Goal: Find contact information: Find contact information

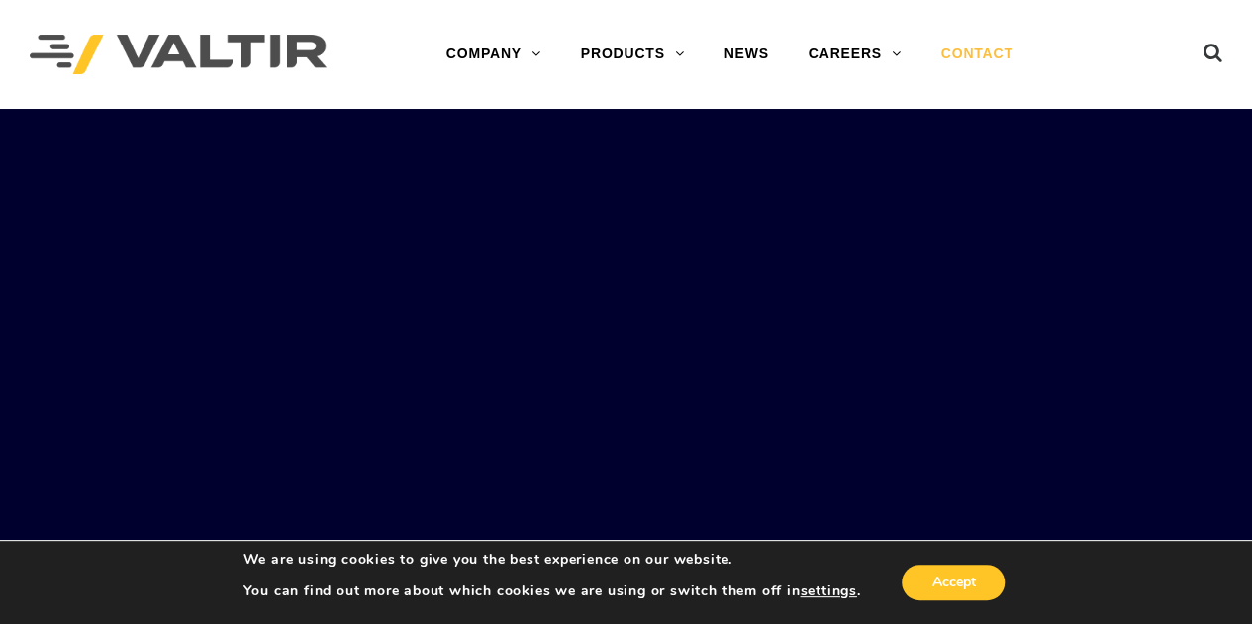
click at [997, 60] on link "CONTACT" at bounding box center [977, 55] width 112 height 40
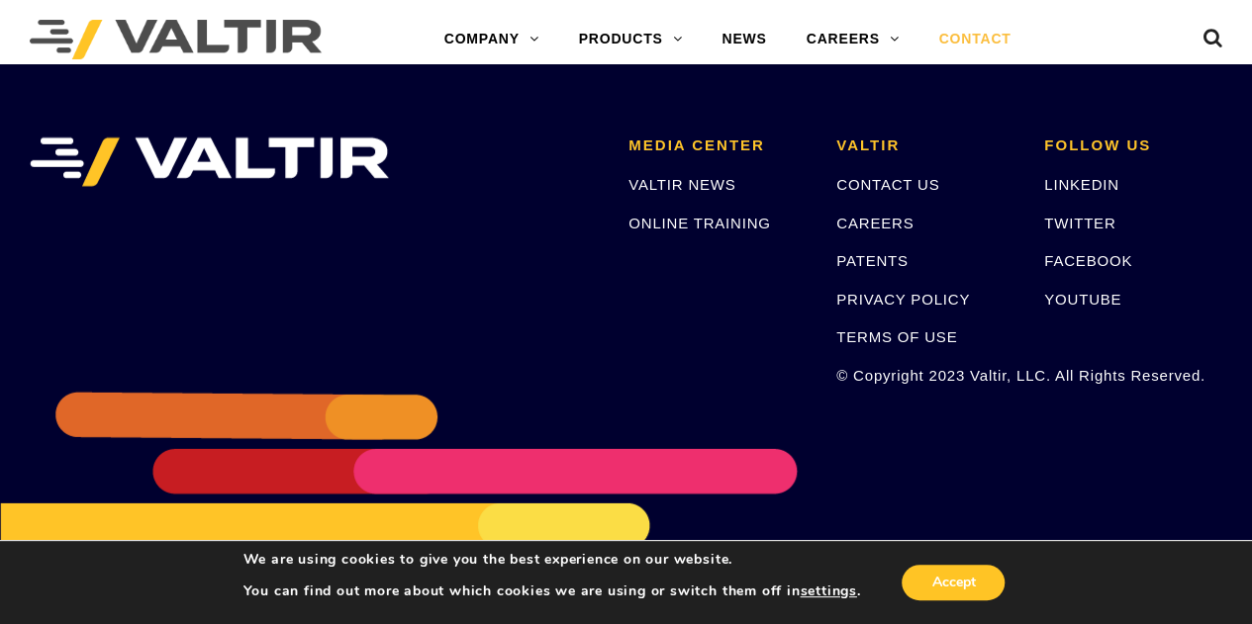
scroll to position [2771, 0]
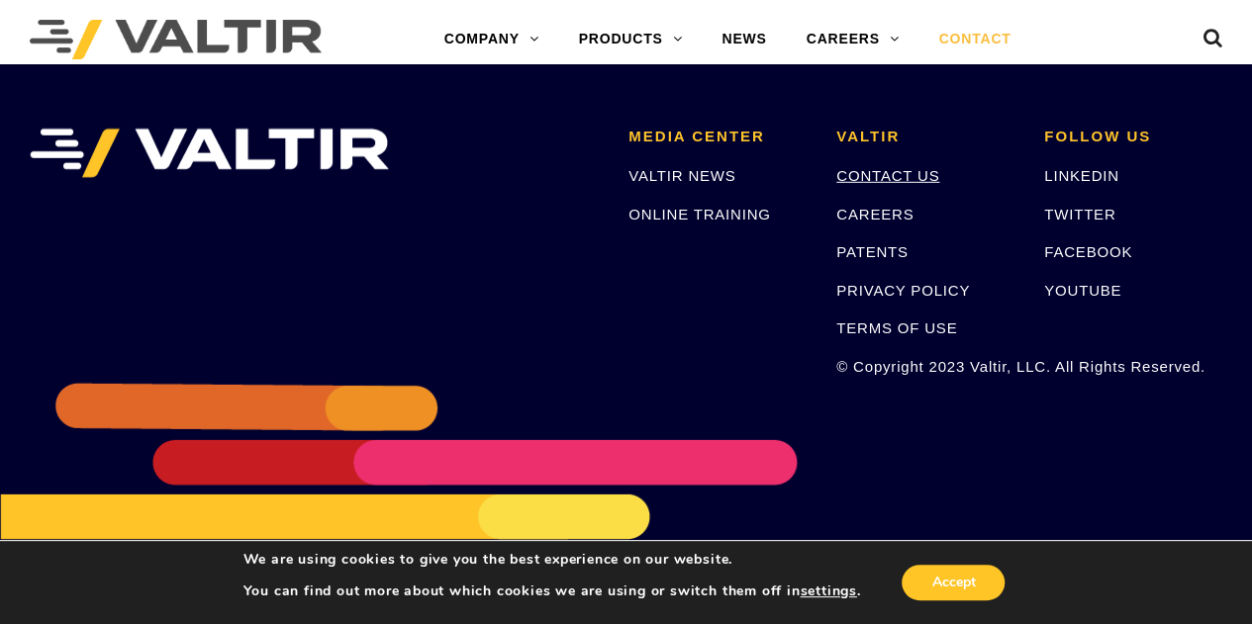
click at [914, 168] on link "CONTACT US" at bounding box center [887, 175] width 103 height 17
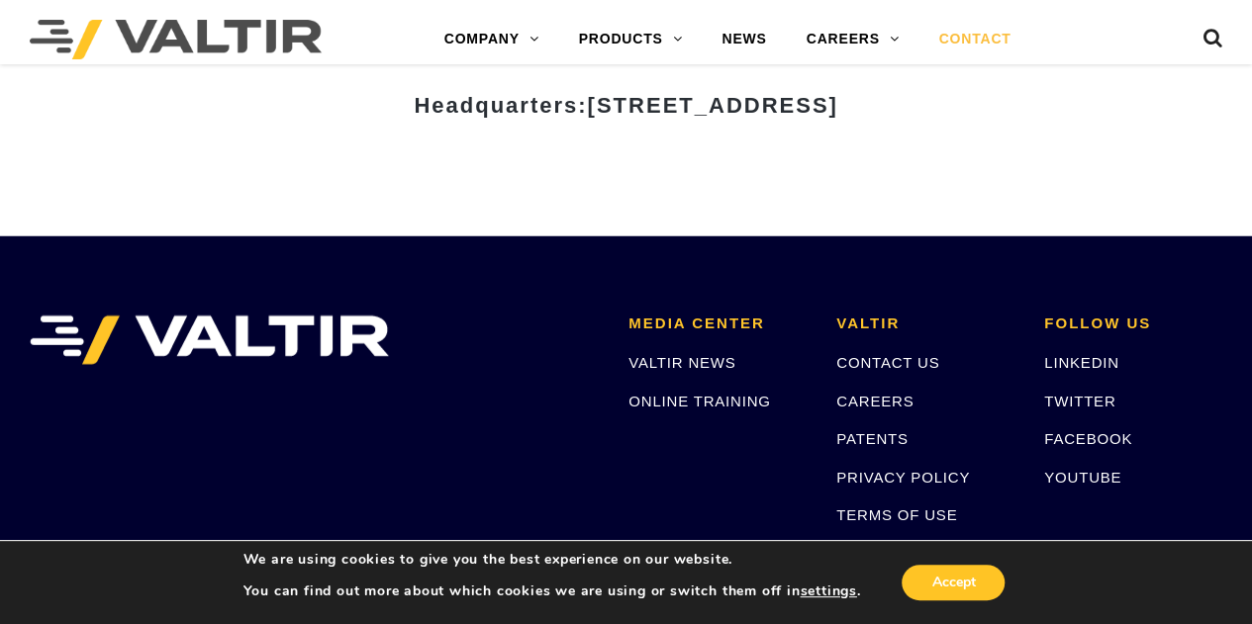
scroll to position [2789, 0]
